Goal: Task Accomplishment & Management: Use online tool/utility

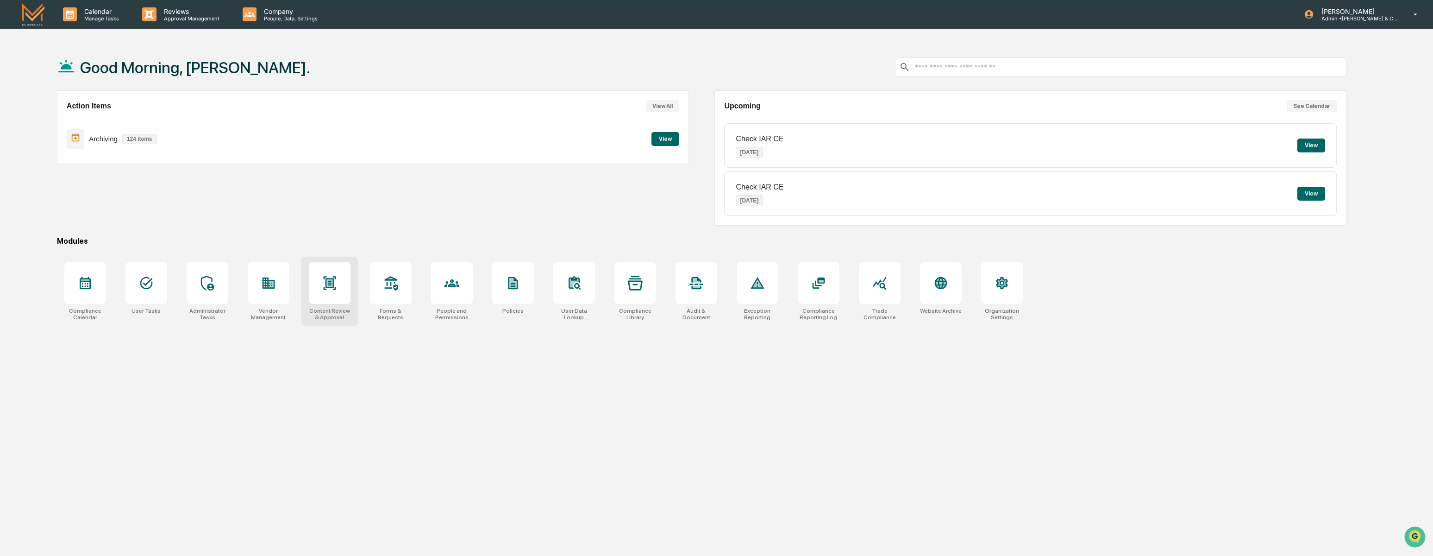
click at [338, 282] on div at bounding box center [330, 283] width 42 height 42
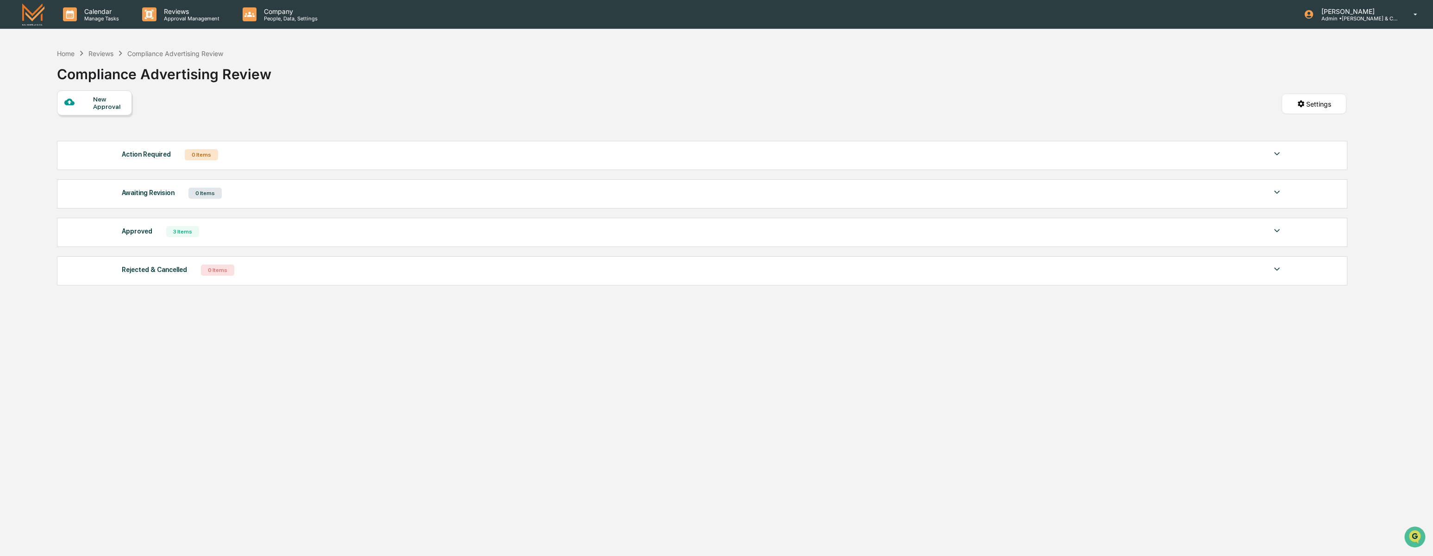
click at [147, 237] on div "Approved" at bounding box center [137, 231] width 31 height 12
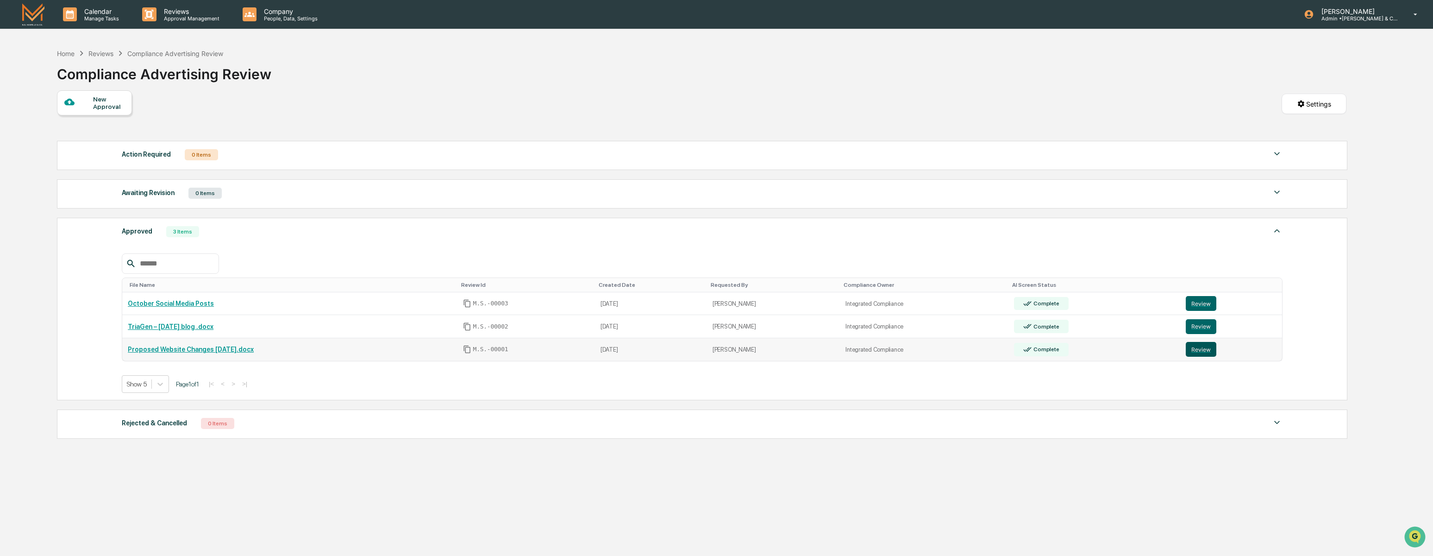
click at [1207, 355] on button "Review" at bounding box center [1201, 349] width 31 height 15
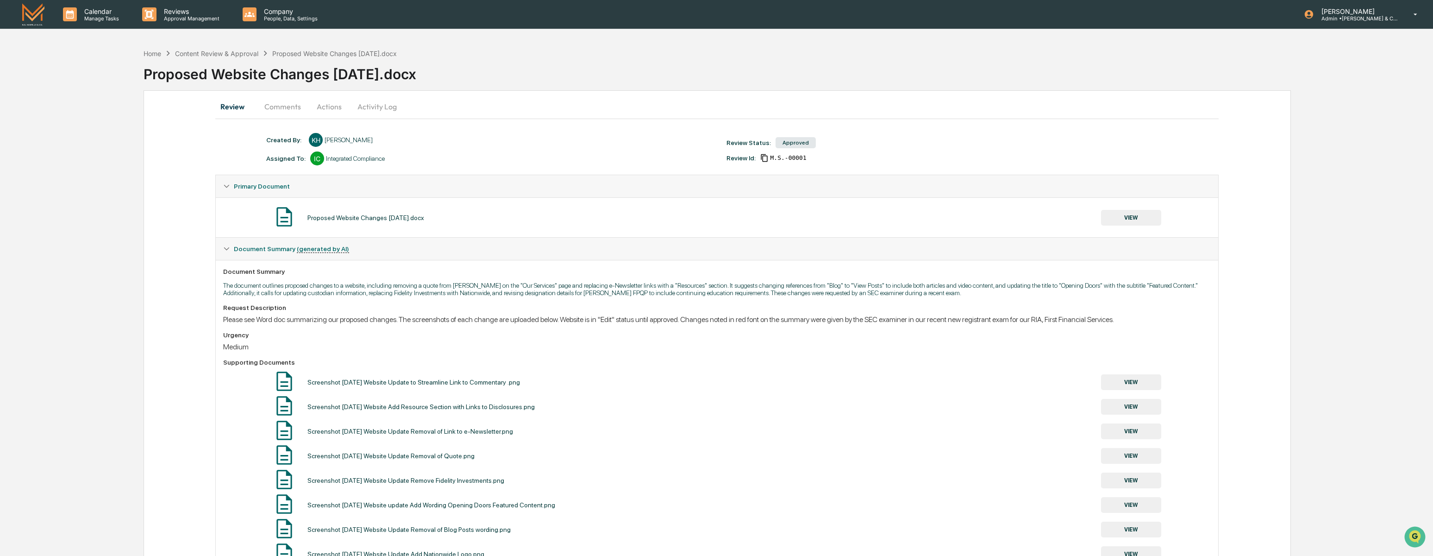
click at [375, 106] on button "Activity Log" at bounding box center [377, 106] width 54 height 22
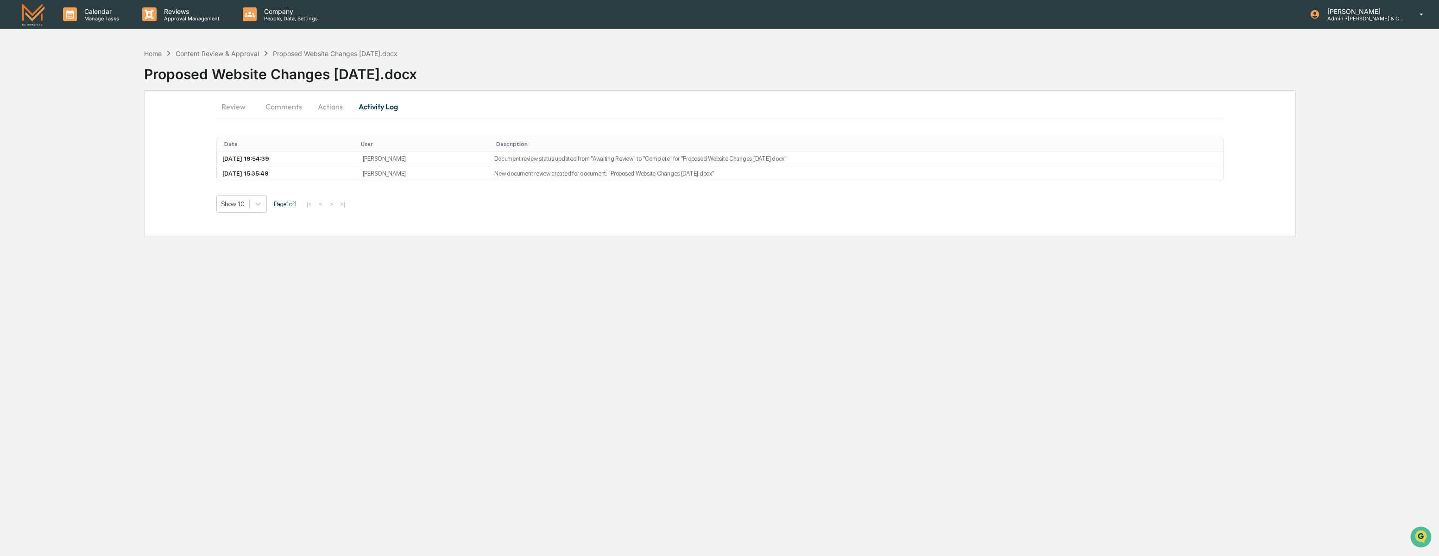
click at [324, 108] on button "Actions" at bounding box center [330, 106] width 42 height 22
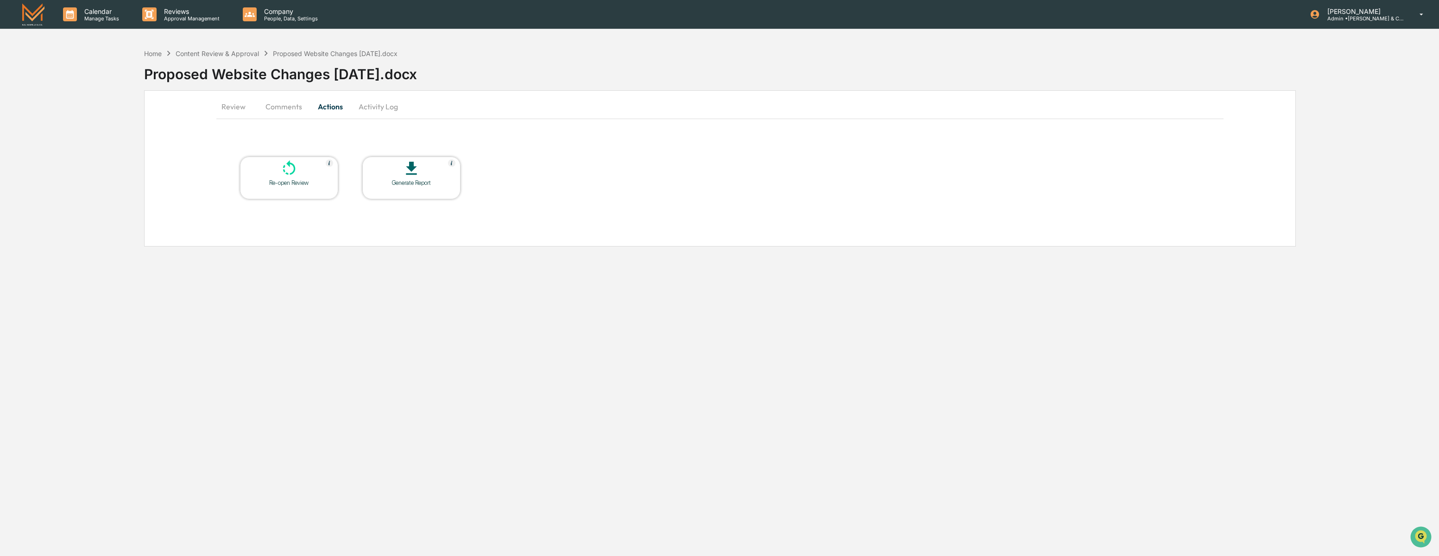
click at [226, 107] on button "Review" at bounding box center [237, 106] width 42 height 22
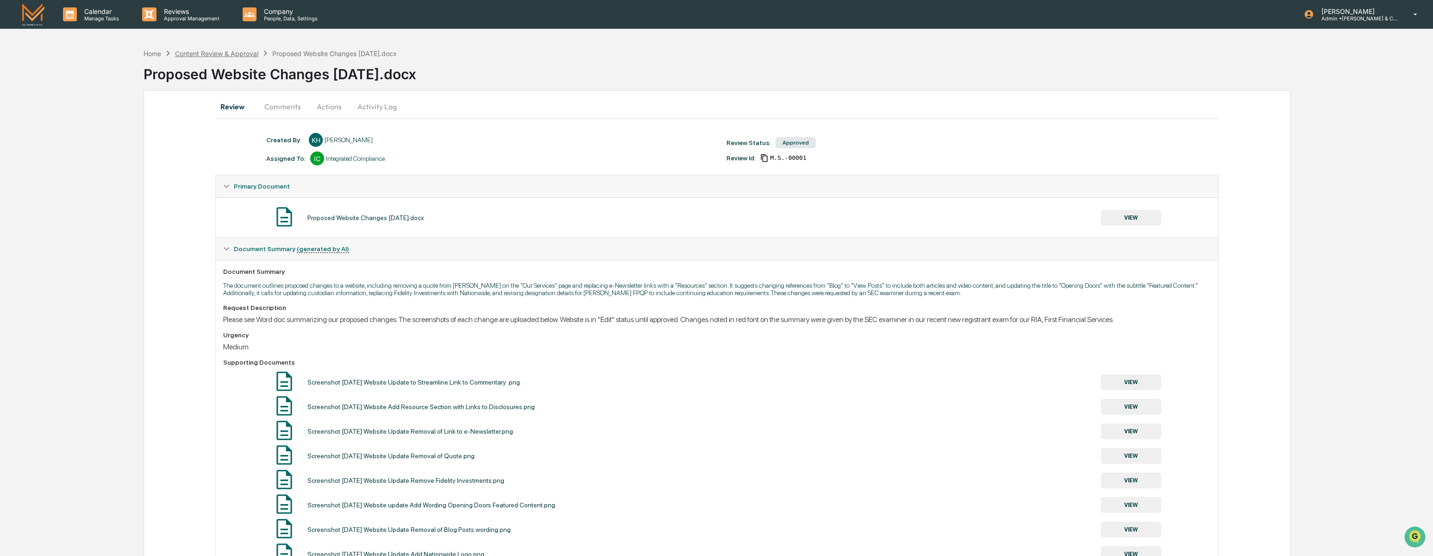
click at [236, 56] on div "Content Review & Approval" at bounding box center [216, 54] width 83 height 8
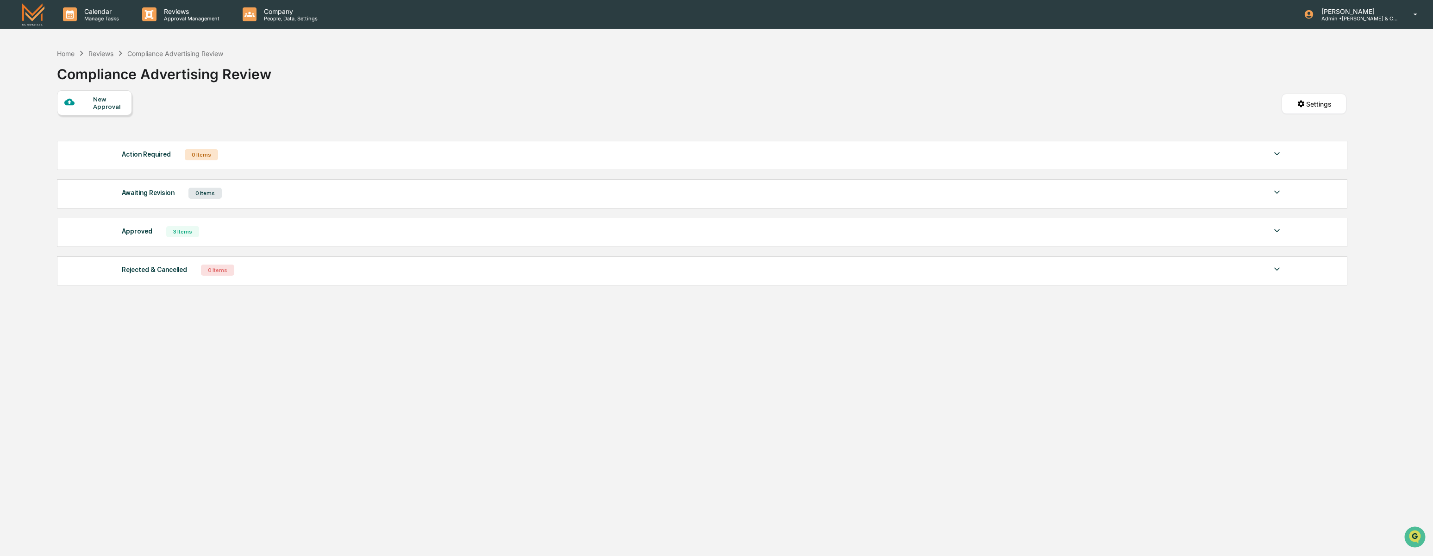
click at [141, 234] on div "Approved" at bounding box center [137, 231] width 31 height 12
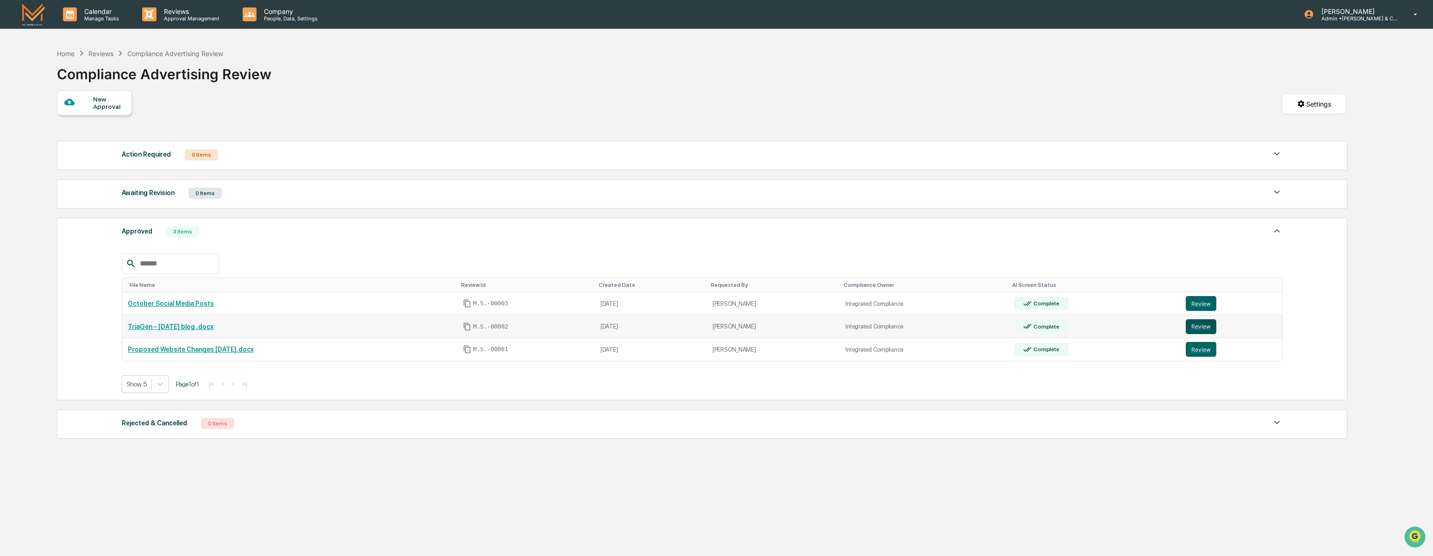
click at [1209, 329] on button "Review" at bounding box center [1201, 326] width 31 height 15
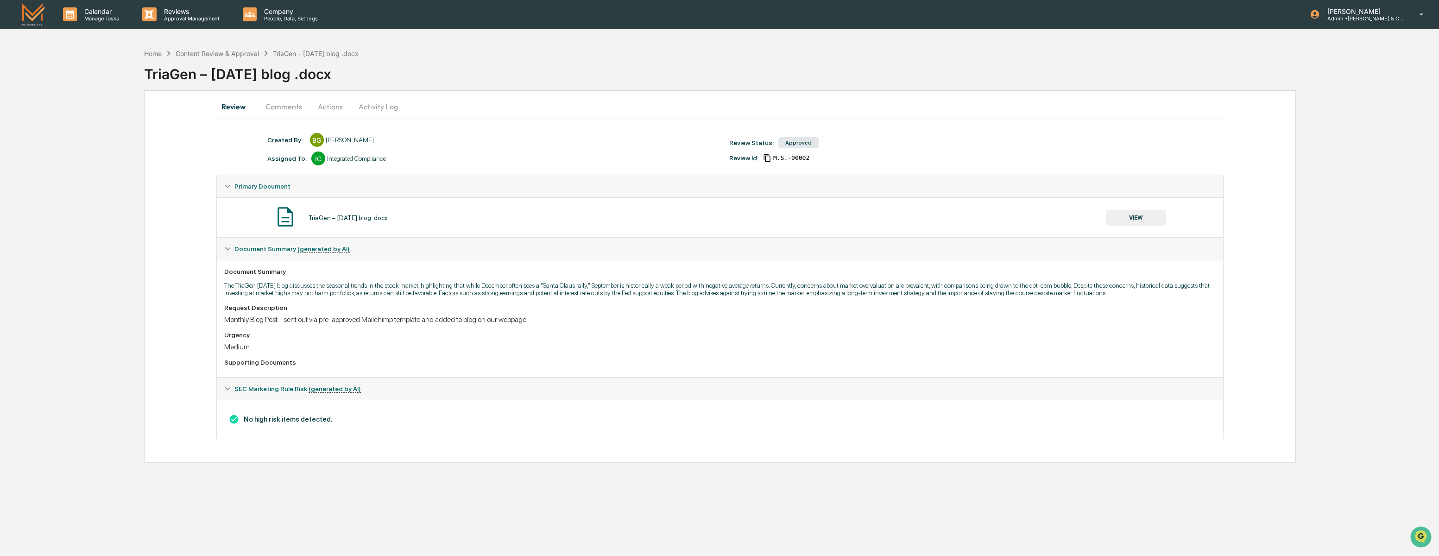
click at [386, 105] on button "Activity Log" at bounding box center [378, 106] width 54 height 22
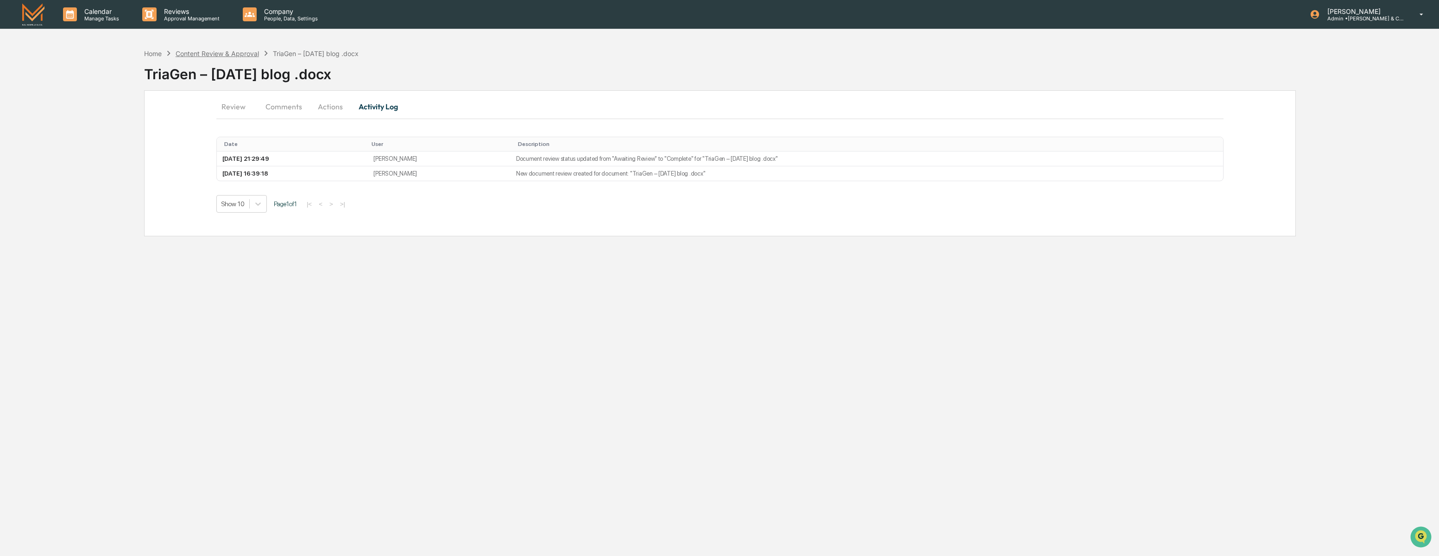
click at [233, 55] on div "Content Review & Approval" at bounding box center [217, 54] width 83 height 8
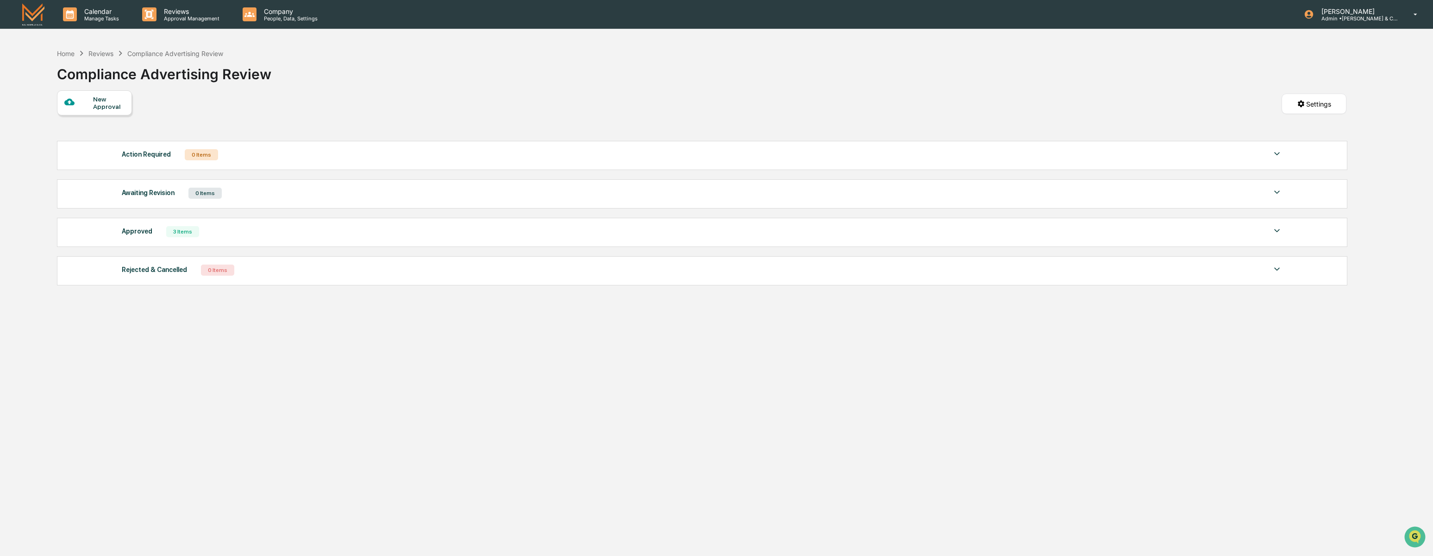
click at [147, 233] on div "Approved" at bounding box center [137, 231] width 31 height 12
